Goal: Task Accomplishment & Management: Use online tool/utility

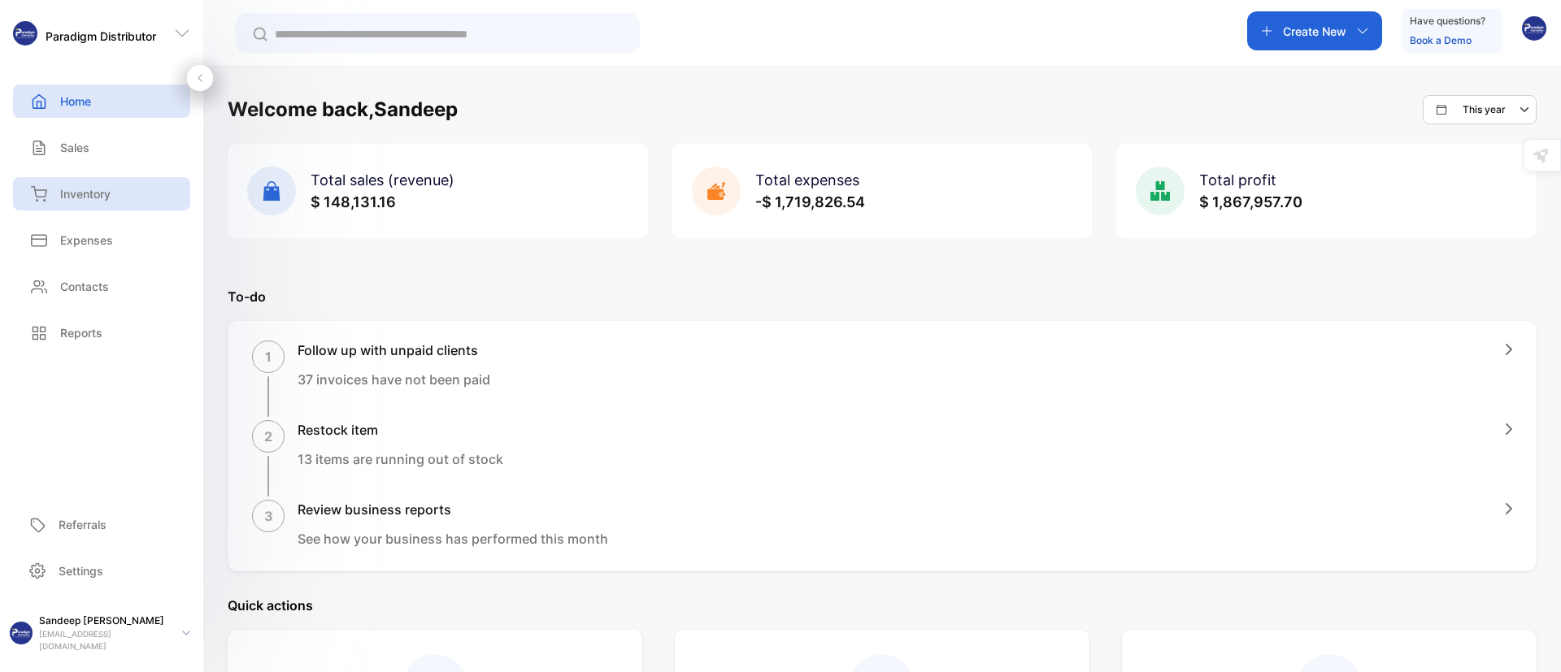
click at [89, 189] on p "Inventory" at bounding box center [85, 193] width 50 height 17
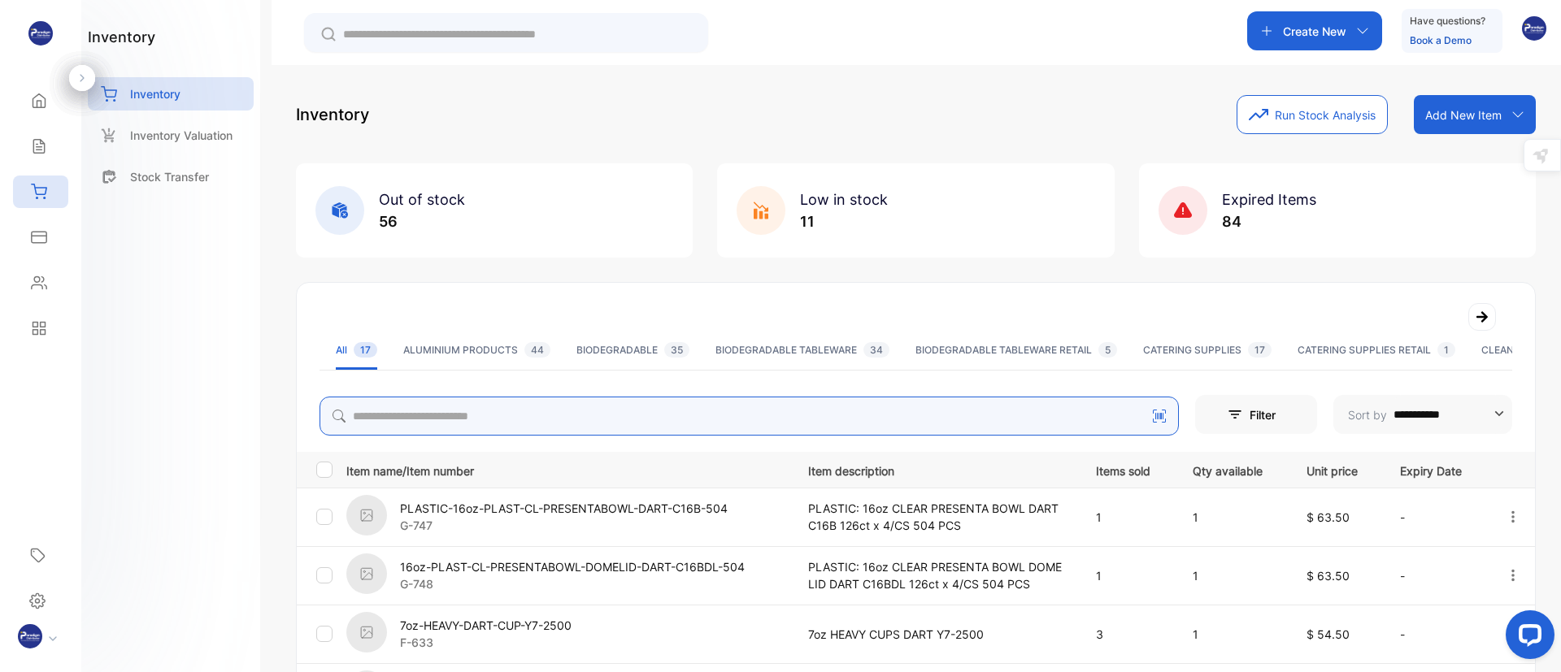
click at [377, 424] on input "search" at bounding box center [749, 416] width 859 height 39
click at [386, 419] on input "search" at bounding box center [749, 416] width 859 height 39
type input "***"
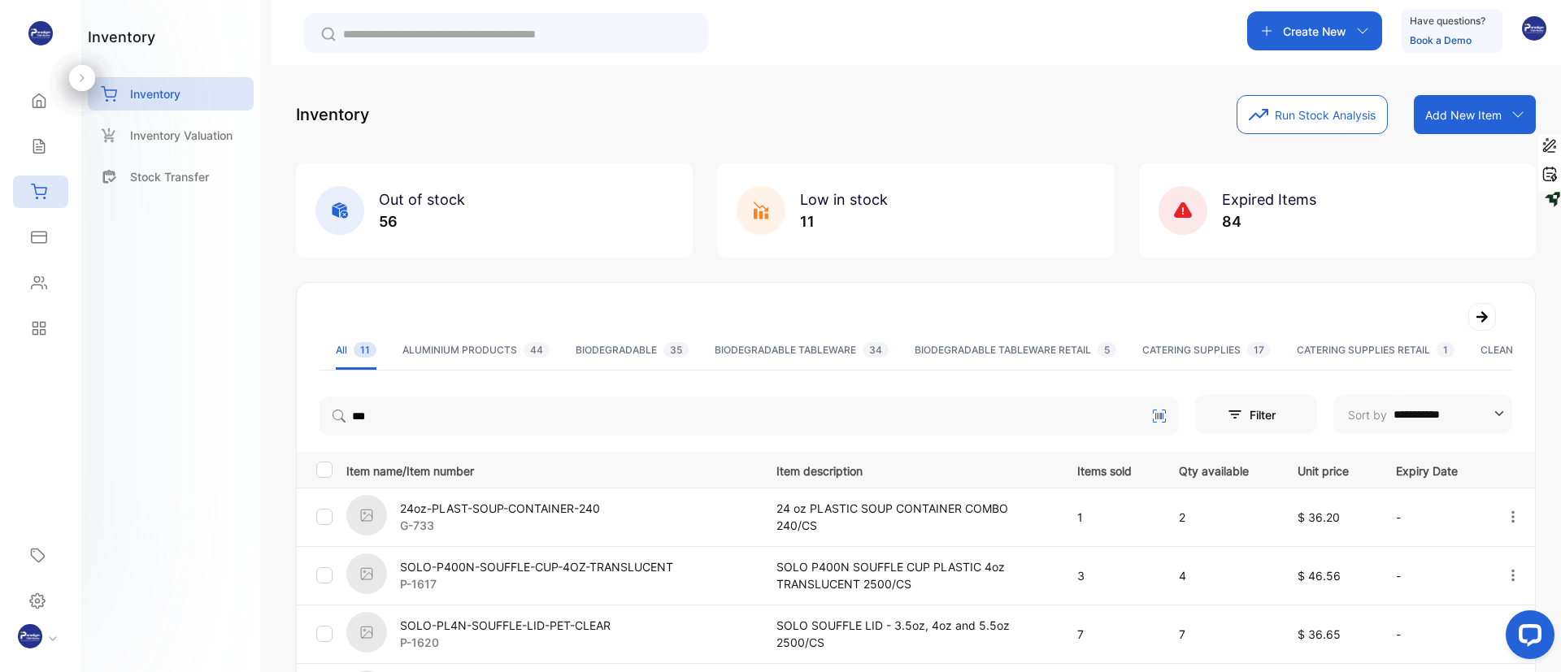
click at [263, 451] on div "**********" at bounding box center [780, 385] width 1561 height 770
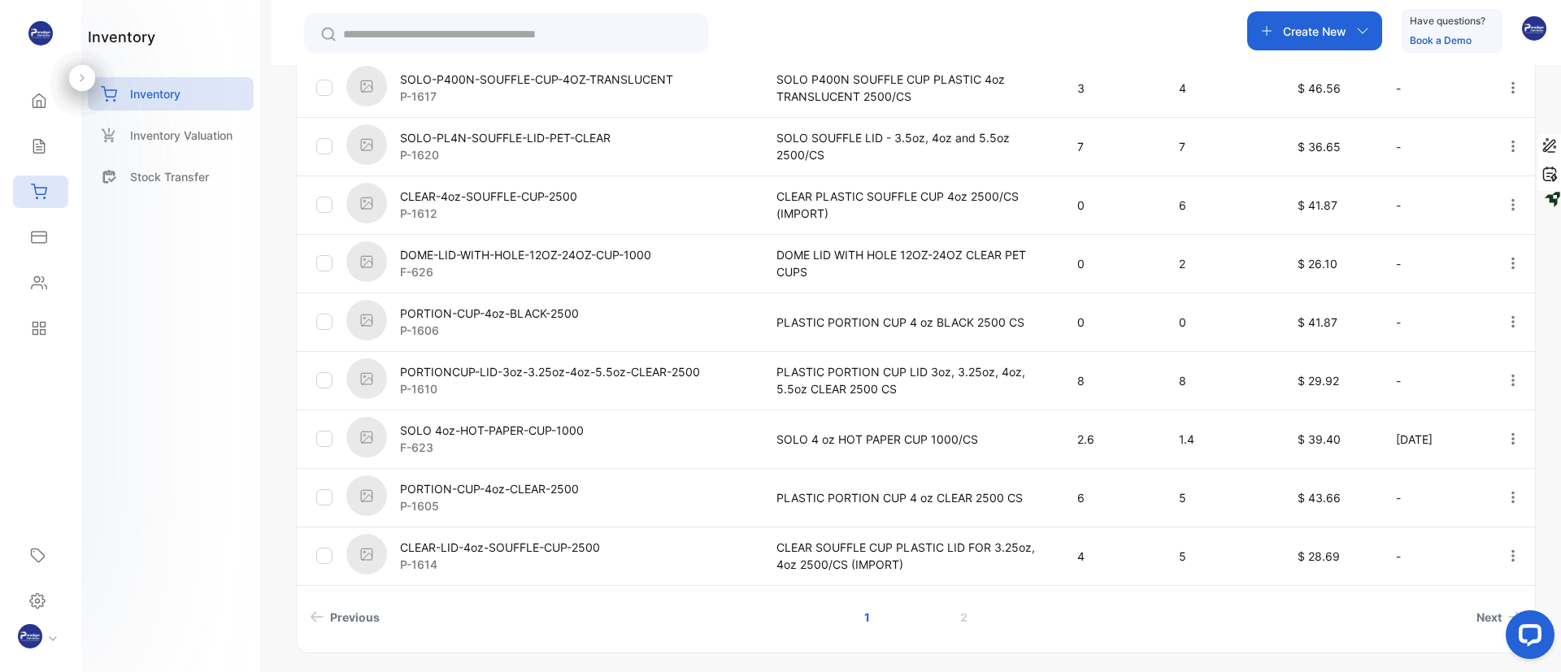
scroll to position [366, 0]
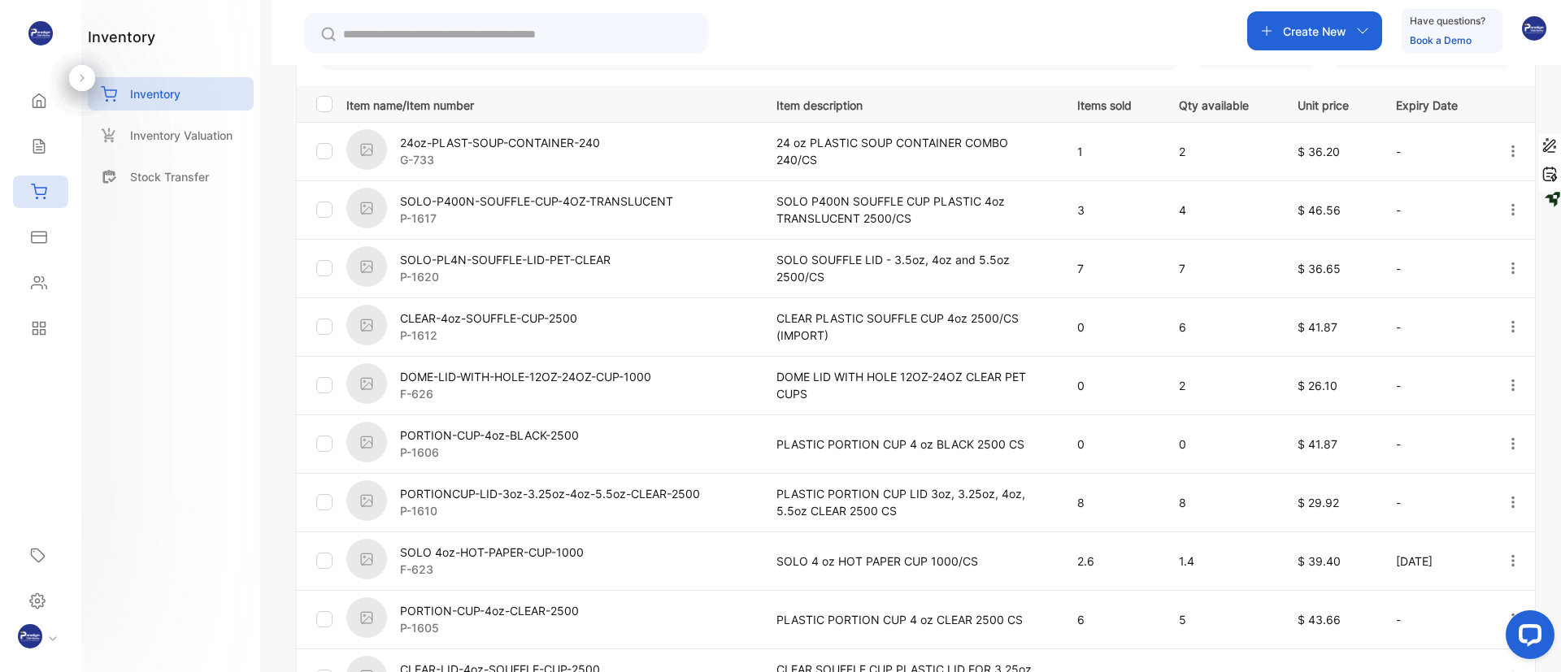
click at [925, 29] on div "Create New Have questions? Book a Demo" at bounding box center [916, 32] width 1289 height 65
click at [946, 28] on div "Create New Have questions? Book a Demo" at bounding box center [916, 32] width 1289 height 65
click at [1076, 9] on div "Create New Have questions? Book a Demo" at bounding box center [916, 32] width 1289 height 65
click at [934, 20] on div "Create New Have questions? Book a Demo" at bounding box center [916, 32] width 1289 height 65
click at [961, 37] on div "Create New Have questions? Book a Demo" at bounding box center [916, 32] width 1289 height 65
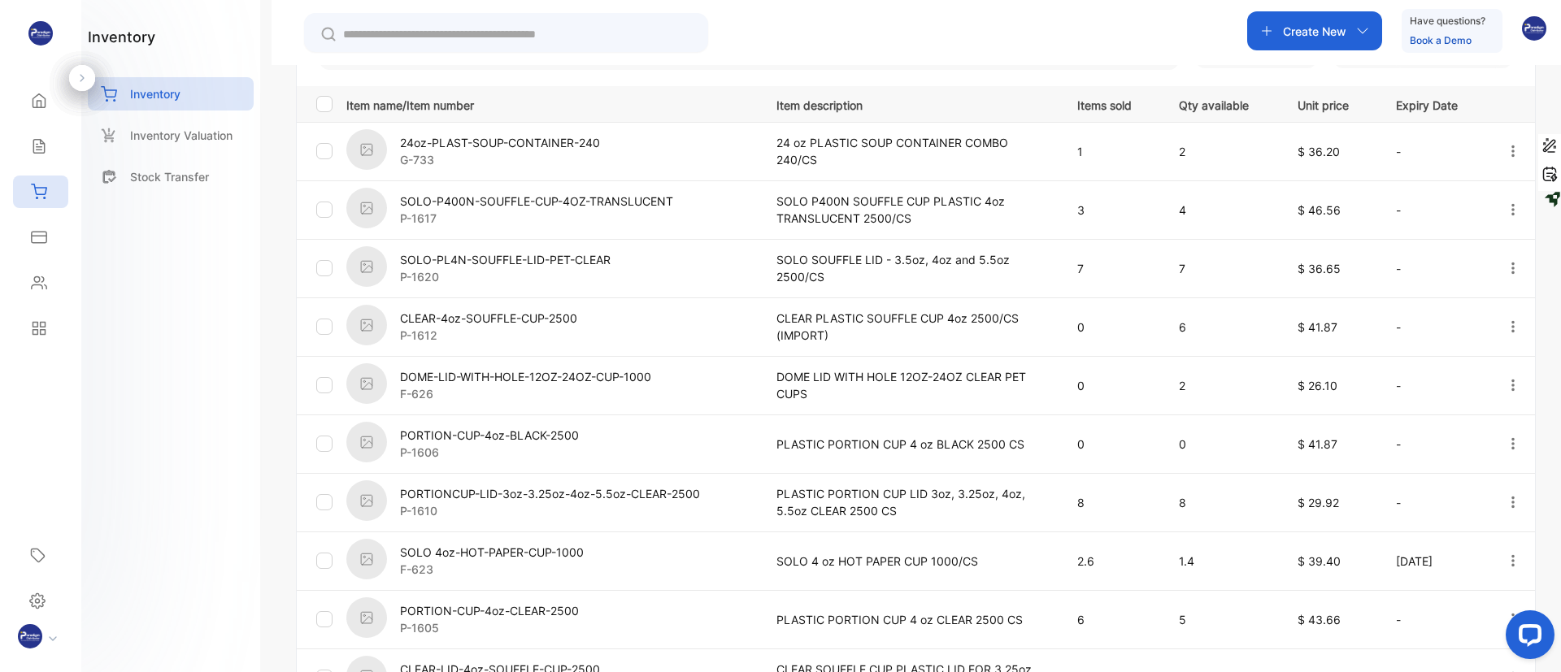
click at [1002, 38] on div "Create New Have questions? Book a Demo" at bounding box center [916, 32] width 1289 height 65
click at [1048, 37] on div "Create New Have questions? Book a Demo" at bounding box center [916, 32] width 1289 height 65
click at [1080, 35] on div "Create New Have questions? Book a Demo" at bounding box center [916, 32] width 1289 height 65
click at [1093, 40] on div "Create New Have questions? Book a Demo" at bounding box center [916, 32] width 1289 height 65
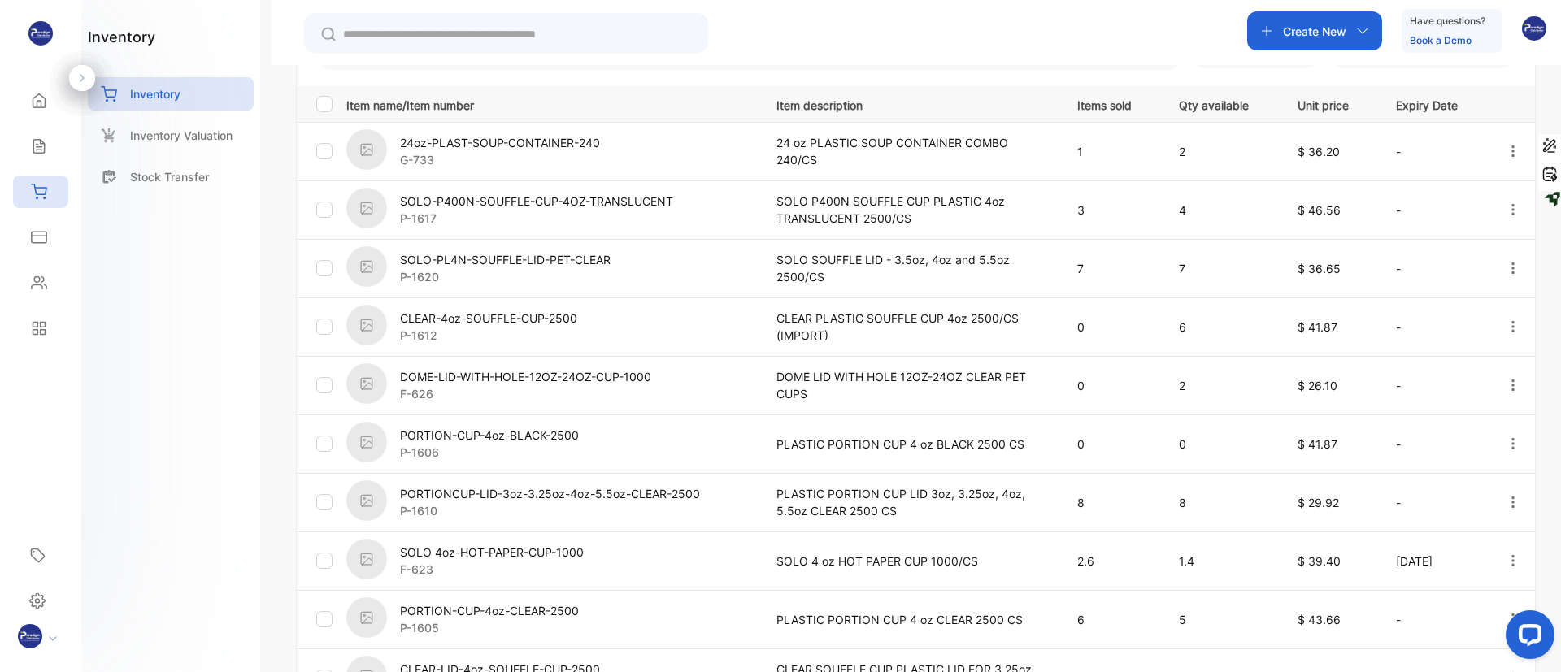
click at [1015, 34] on div "Create New Have questions? Book a Demo" at bounding box center [916, 32] width 1289 height 65
click at [1056, 36] on div "Create New Have questions? Book a Demo" at bounding box center [916, 32] width 1289 height 65
